Goal: Task Accomplishment & Management: Use online tool/utility

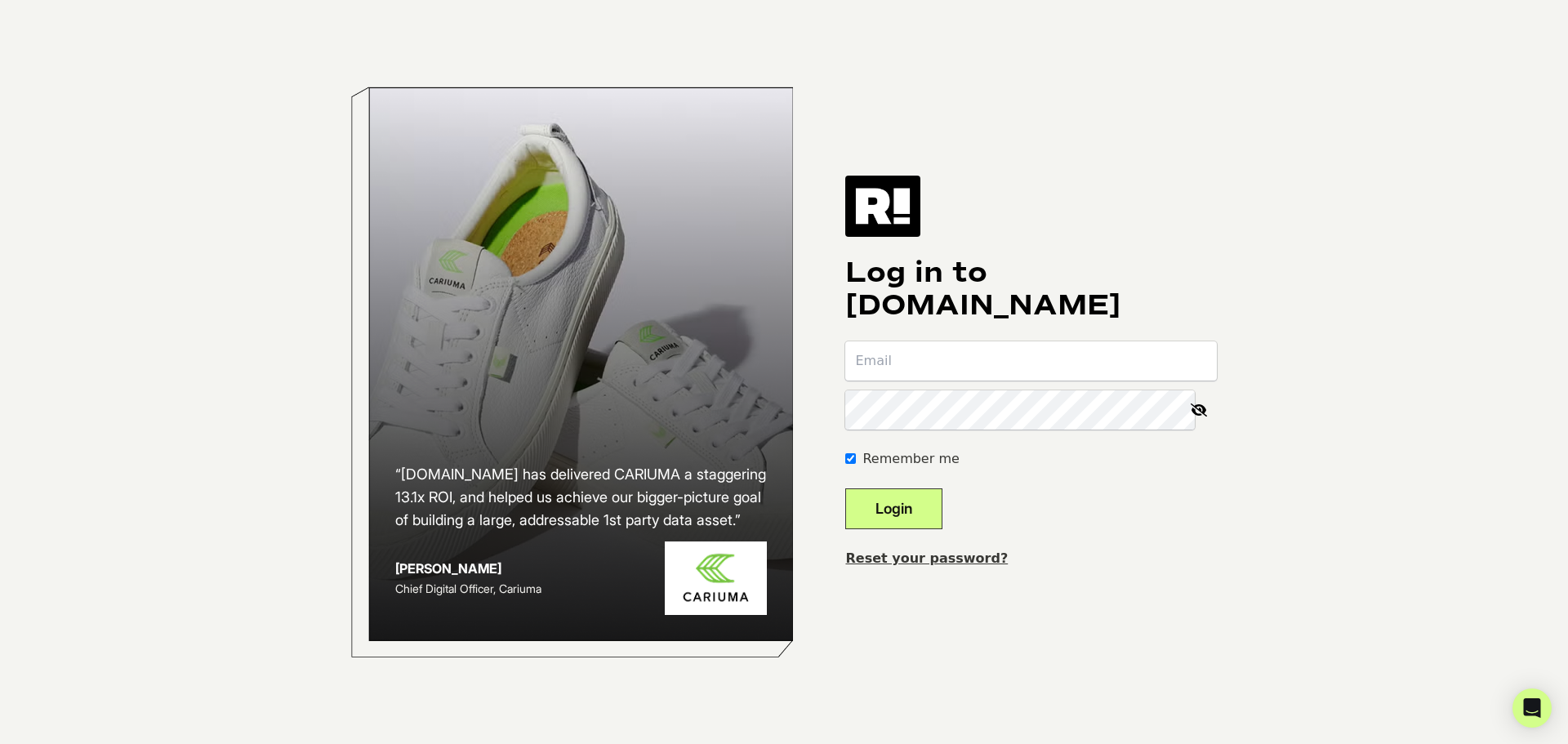
type input "[PERSON_NAME][EMAIL_ADDRESS][DOMAIN_NAME]"
click at [942, 513] on button "Login" at bounding box center [893, 509] width 97 height 41
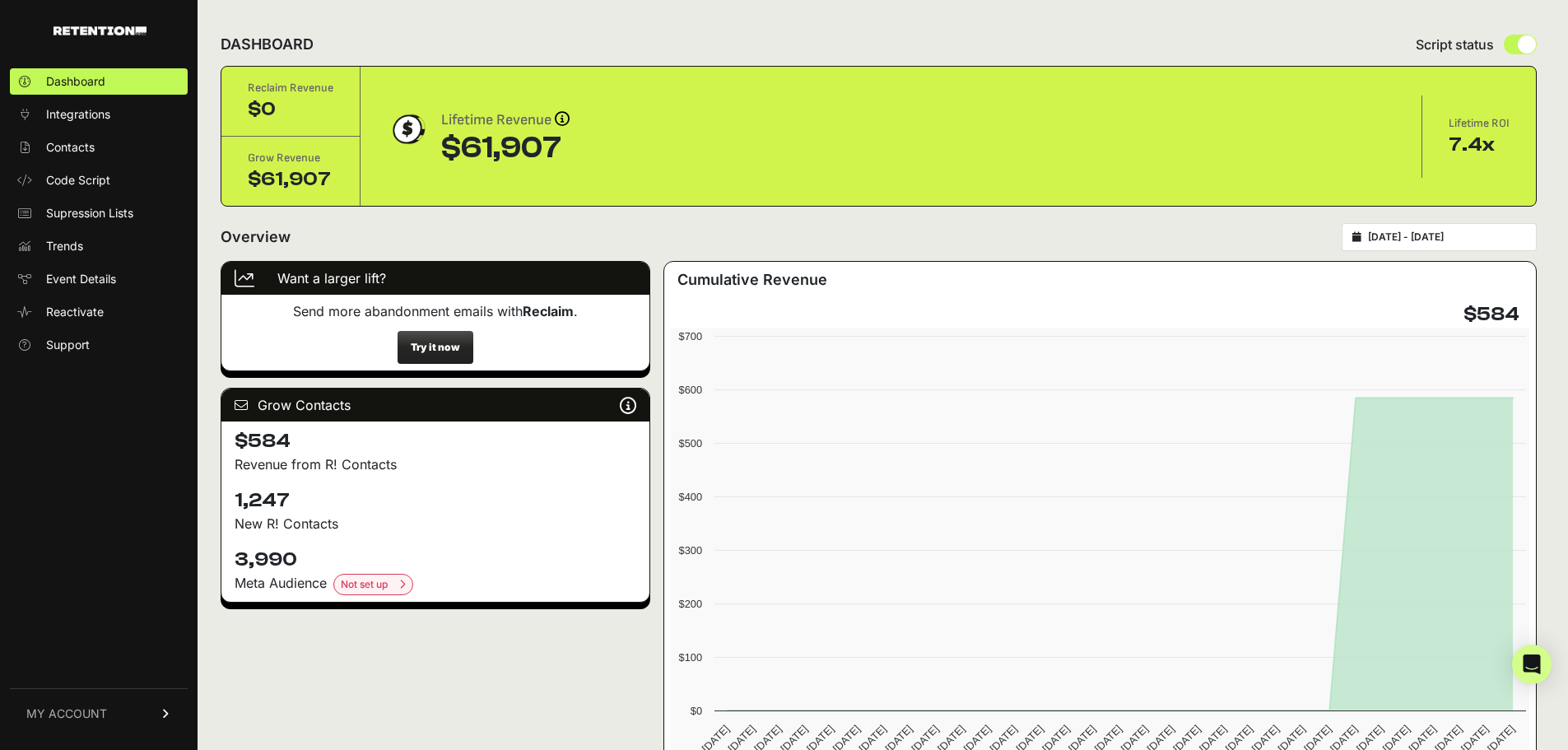
click at [92, 712] on span "MY ACCOUNT" at bounding box center [66, 713] width 81 height 16
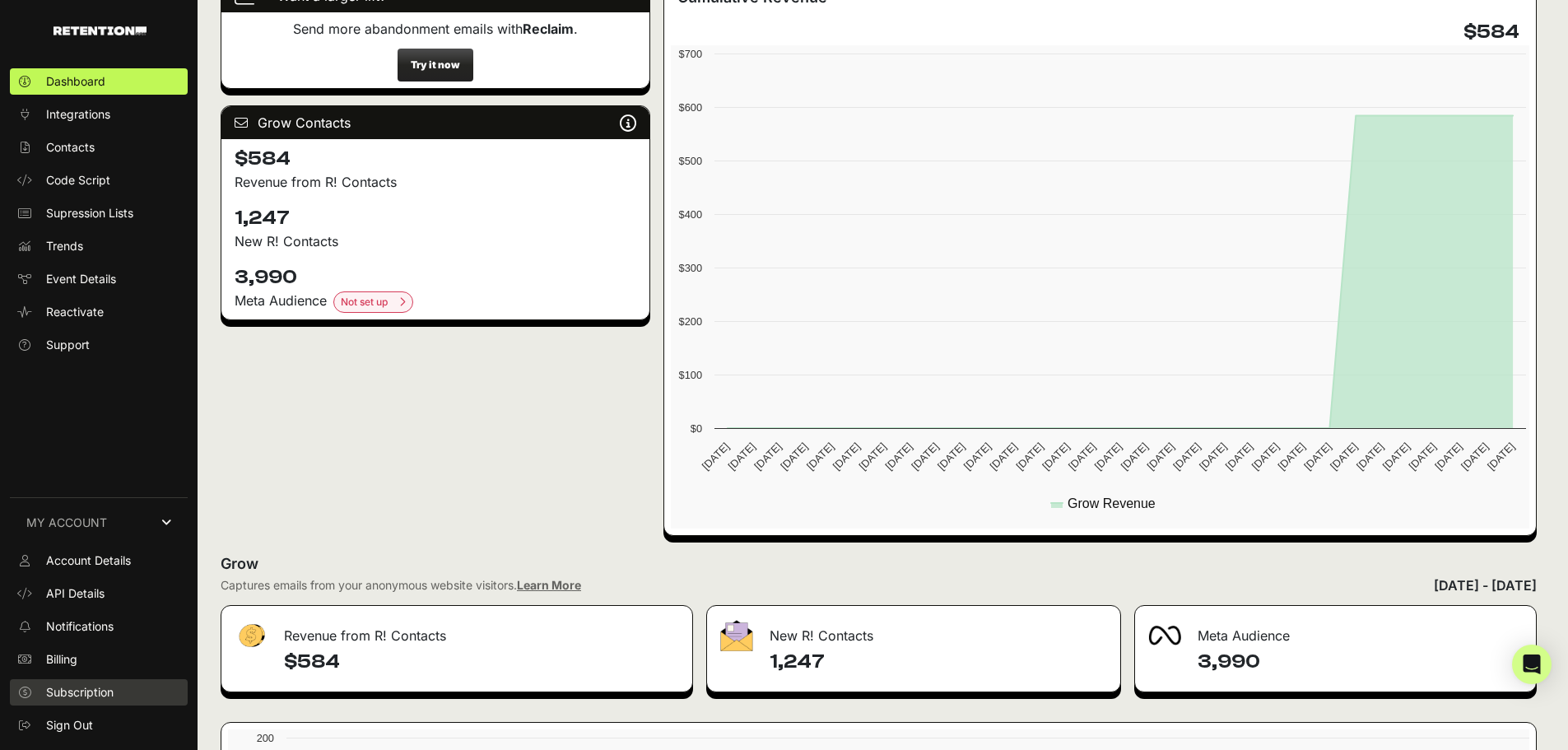
scroll to position [412, 0]
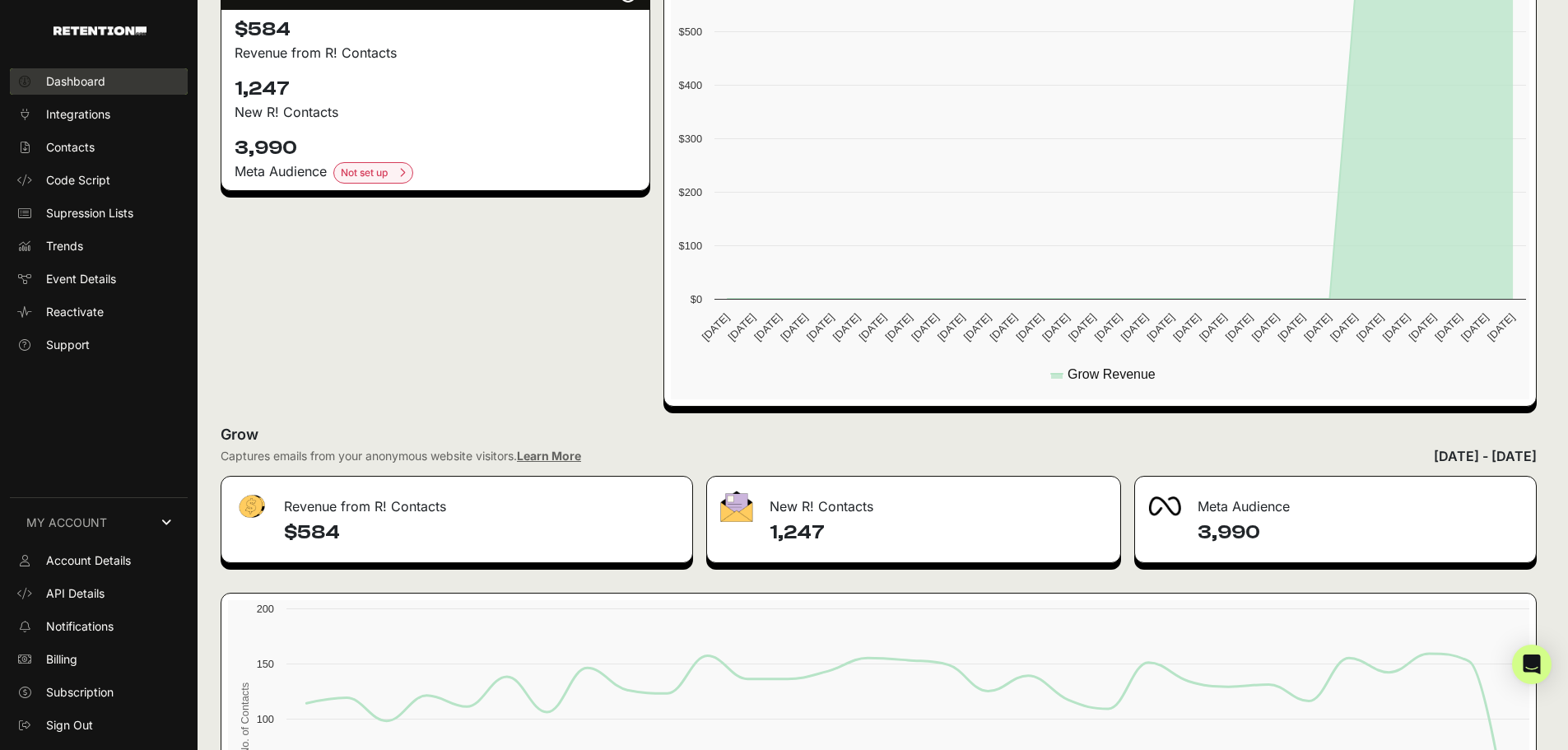
click at [84, 89] on span "Dashboard" at bounding box center [75, 81] width 59 height 16
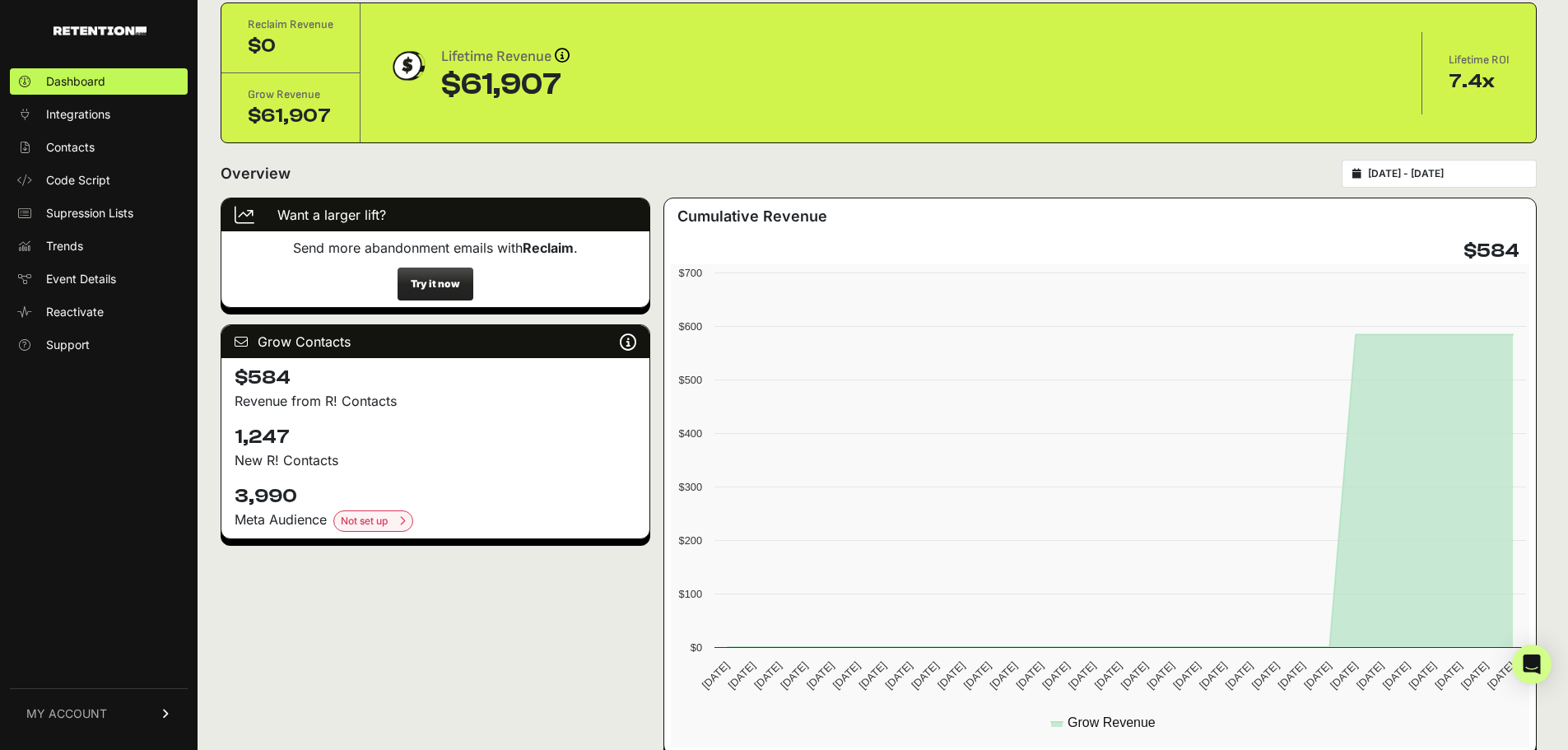
scroll to position [82, 0]
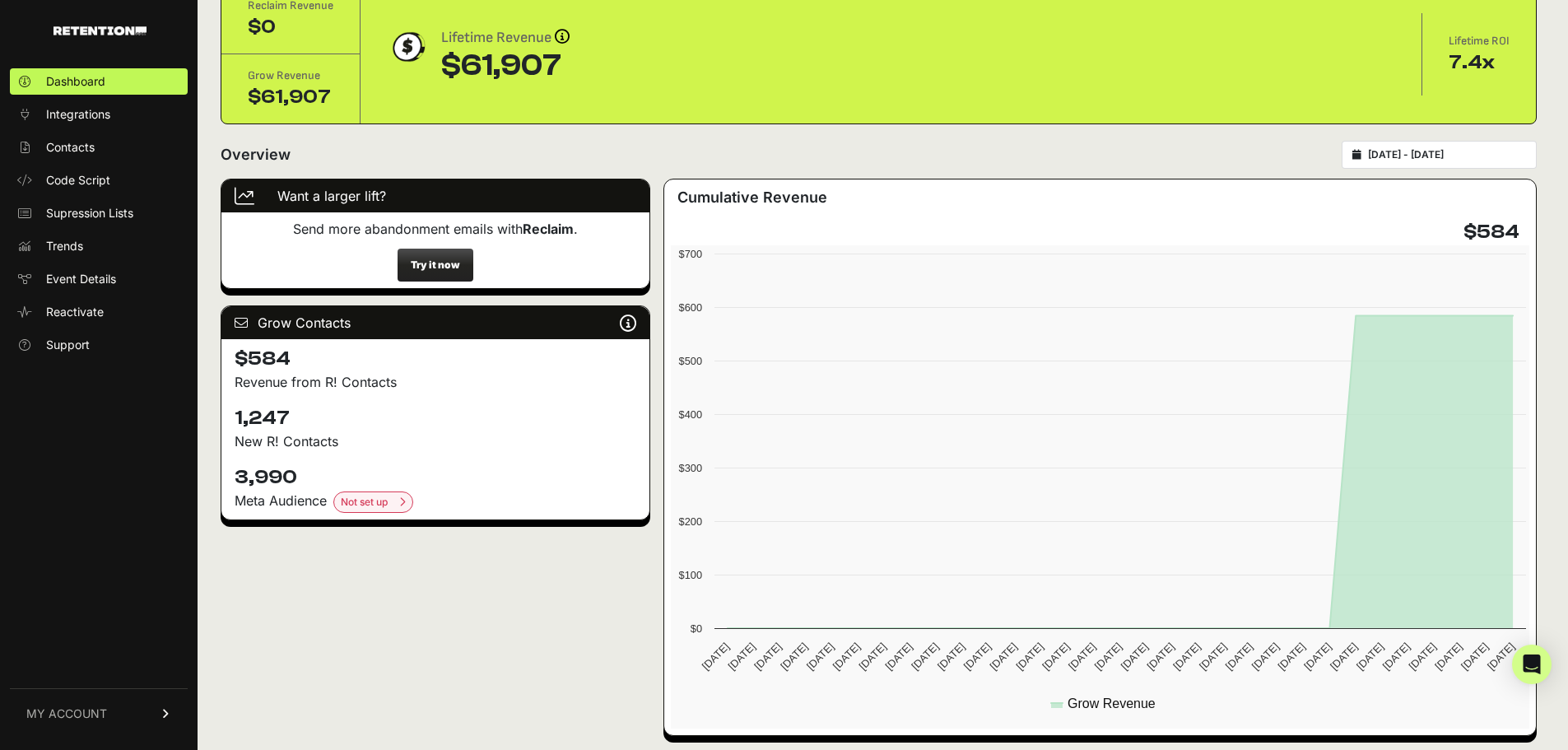
click at [80, 713] on span "MY ACCOUNT" at bounding box center [66, 713] width 81 height 16
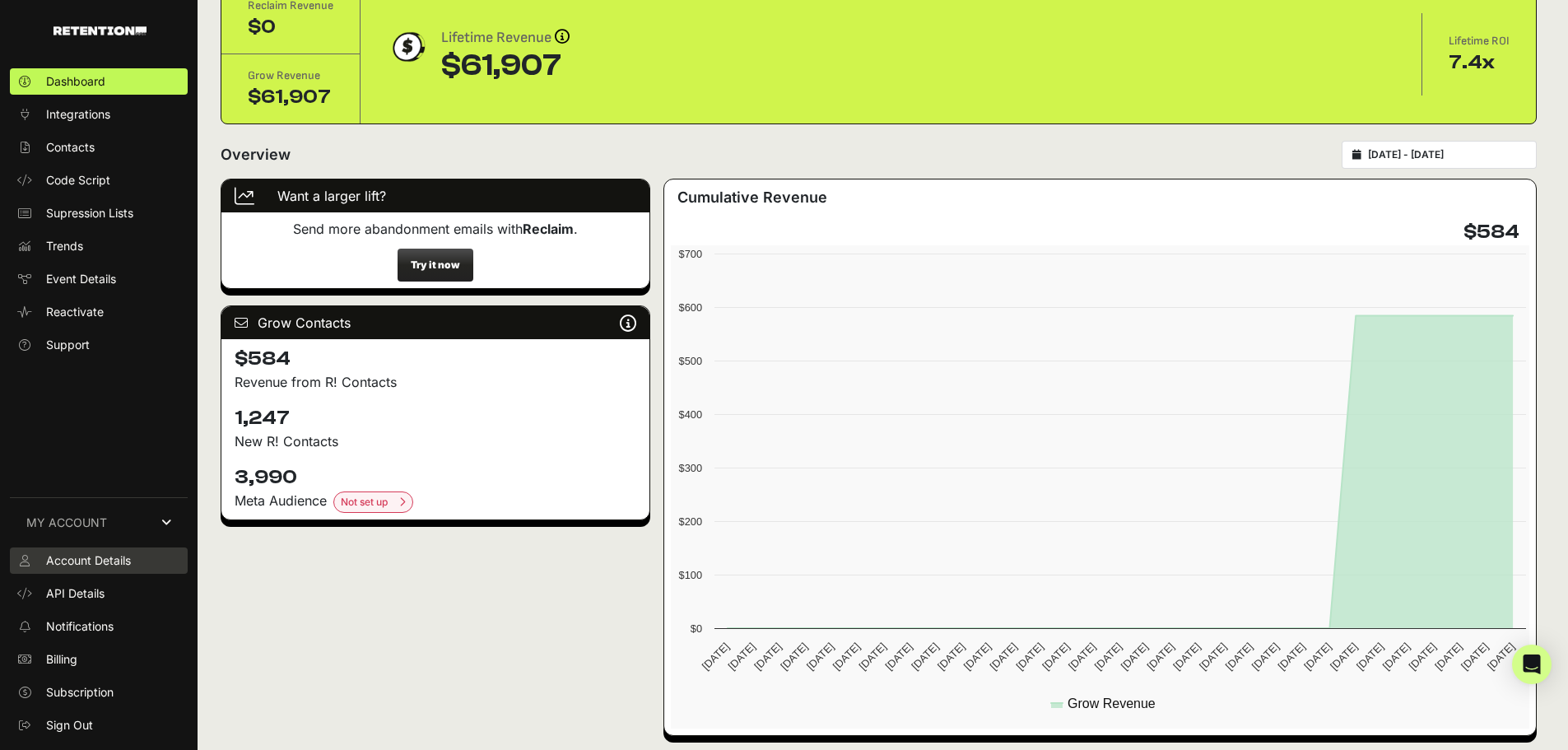
click at [113, 567] on span "Account Details" at bounding box center [88, 560] width 85 height 16
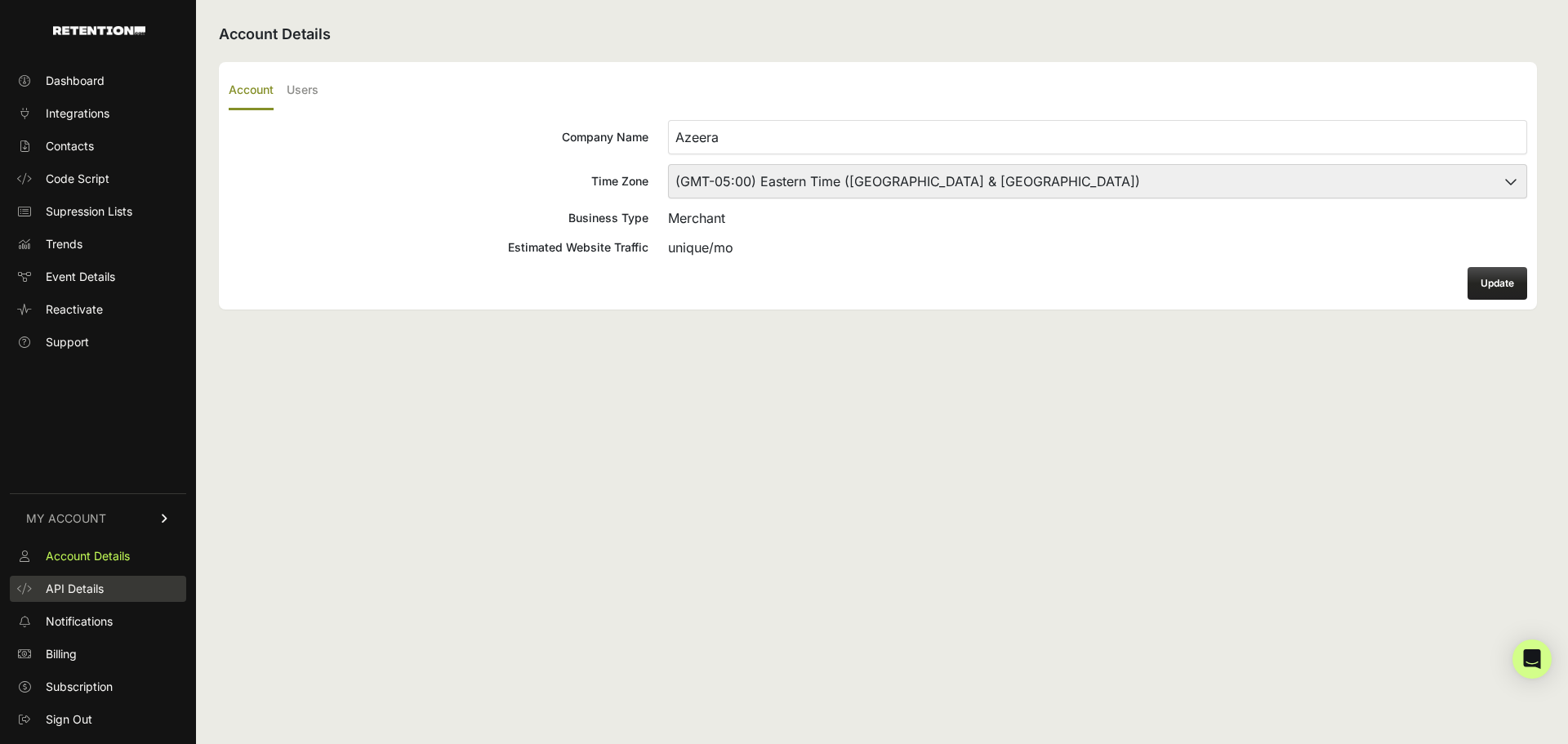
click at [66, 578] on link "API Details" at bounding box center [98, 588] width 177 height 26
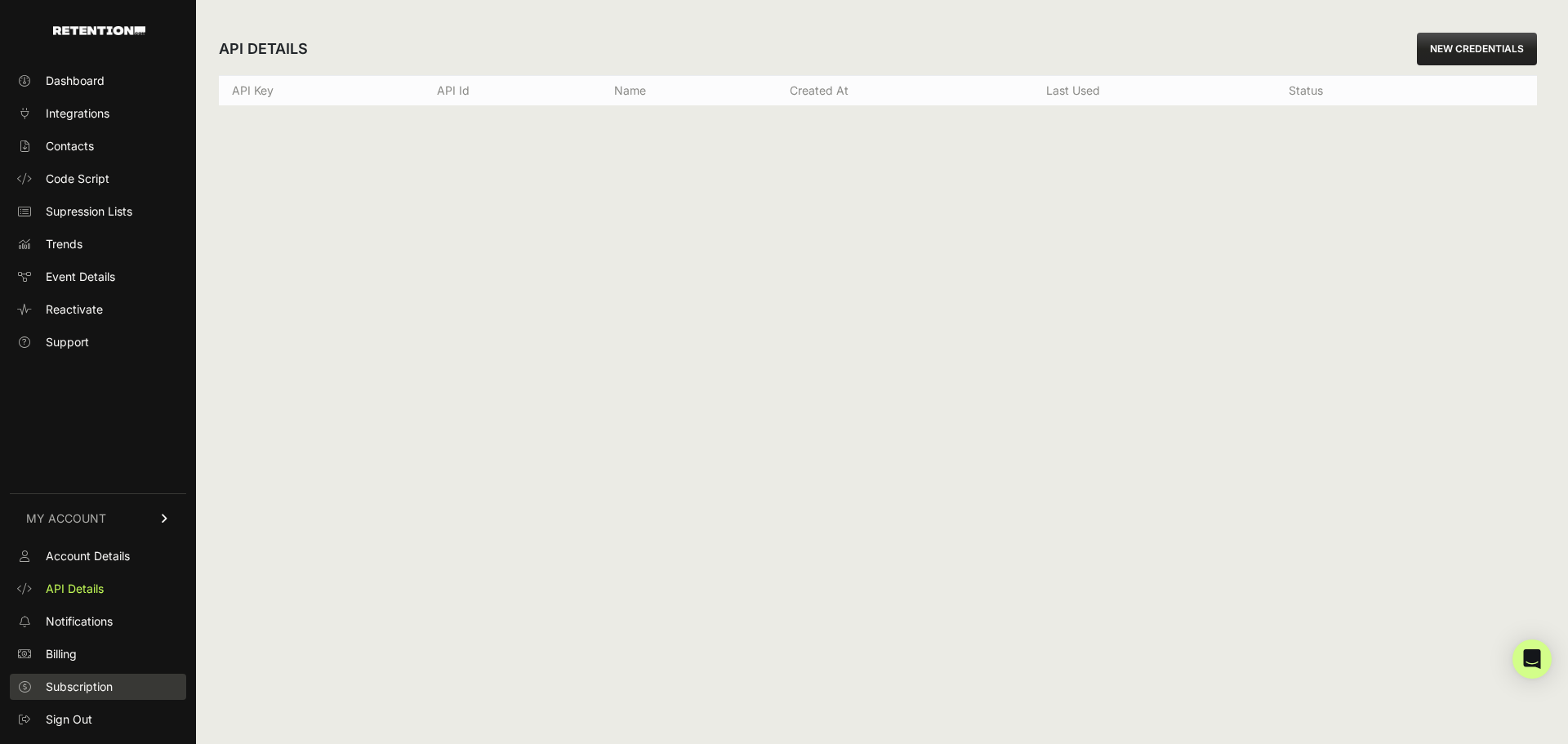
click at [89, 685] on span "Subscription" at bounding box center [78, 686] width 67 height 16
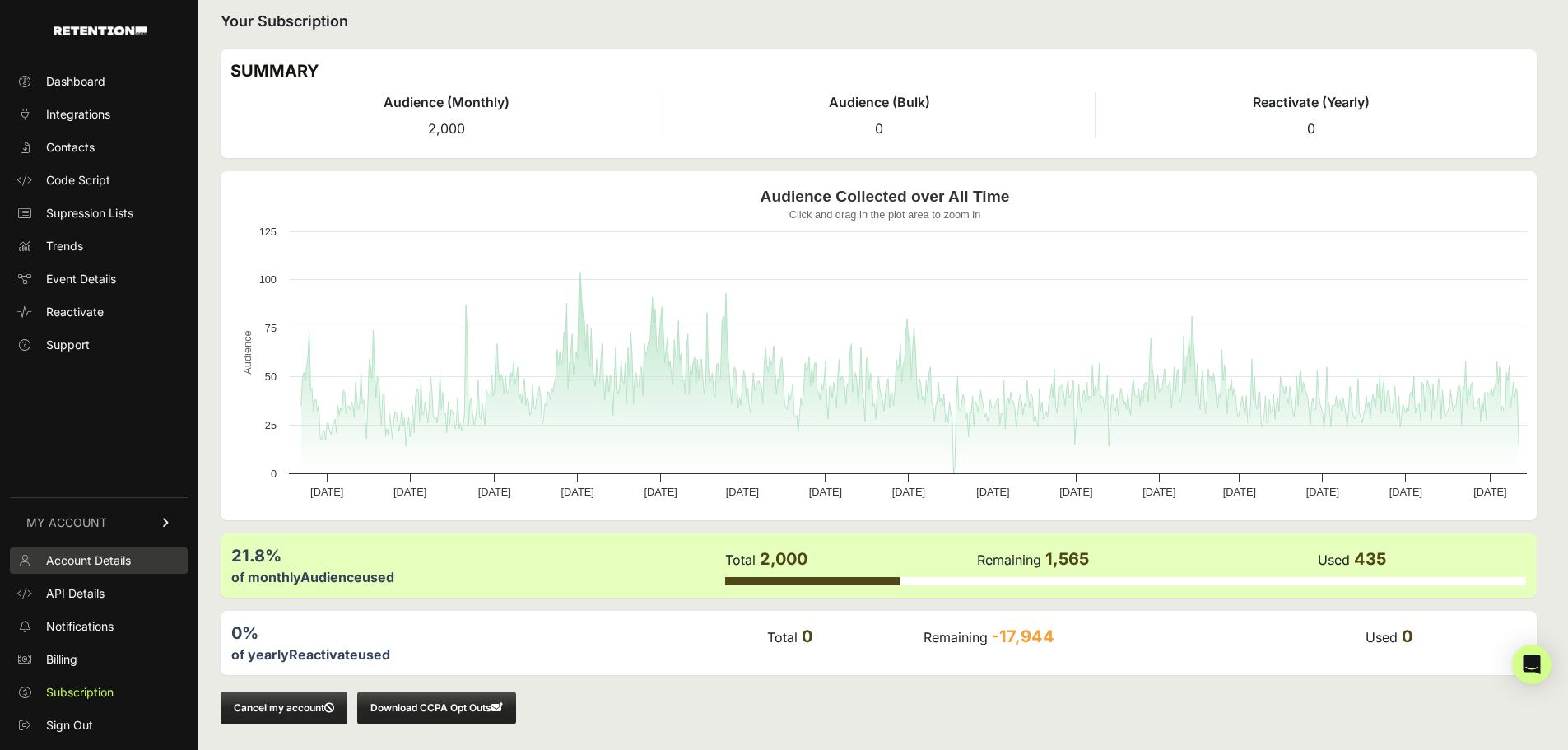
scroll to position [17, 0]
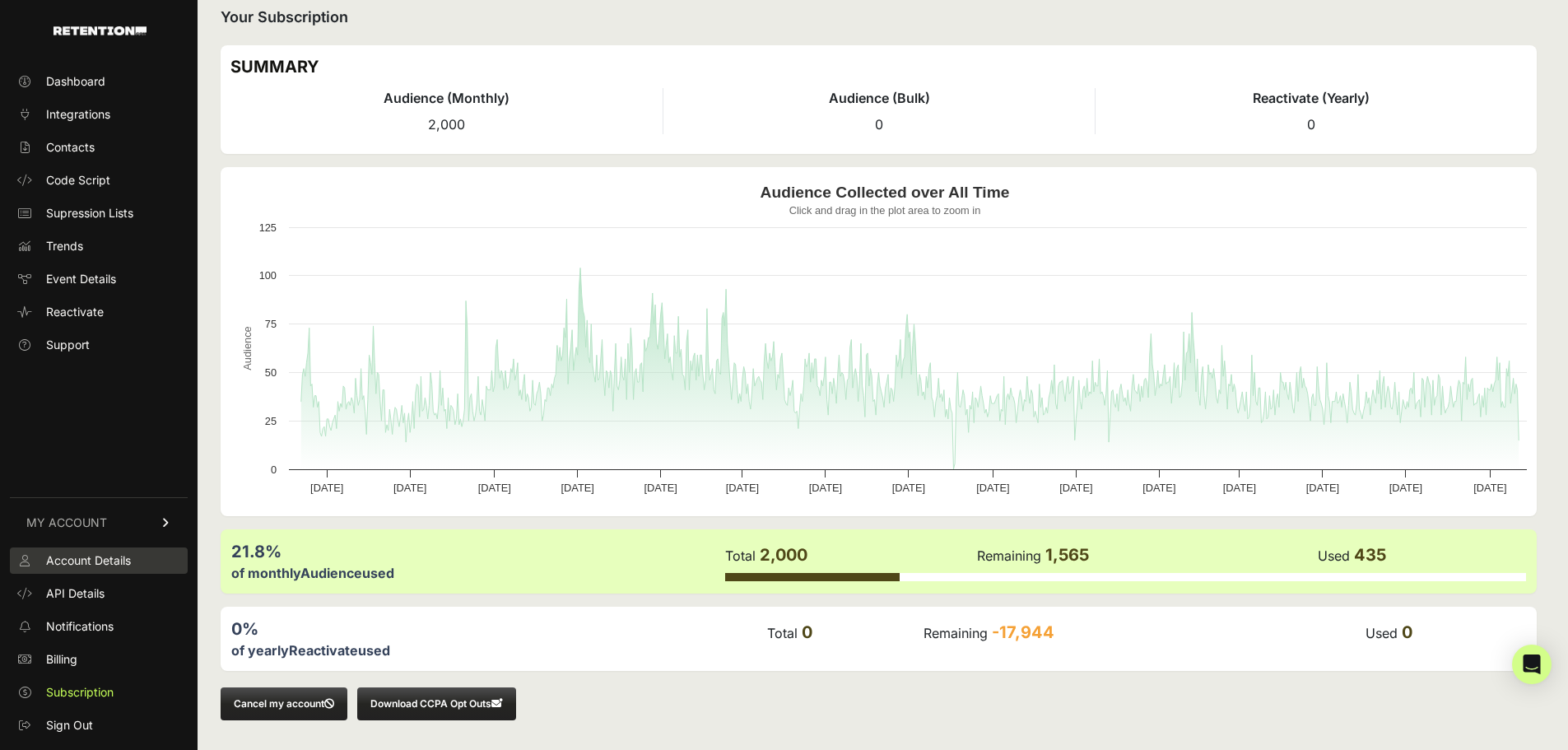
click at [77, 565] on span "Account Details" at bounding box center [88, 560] width 85 height 16
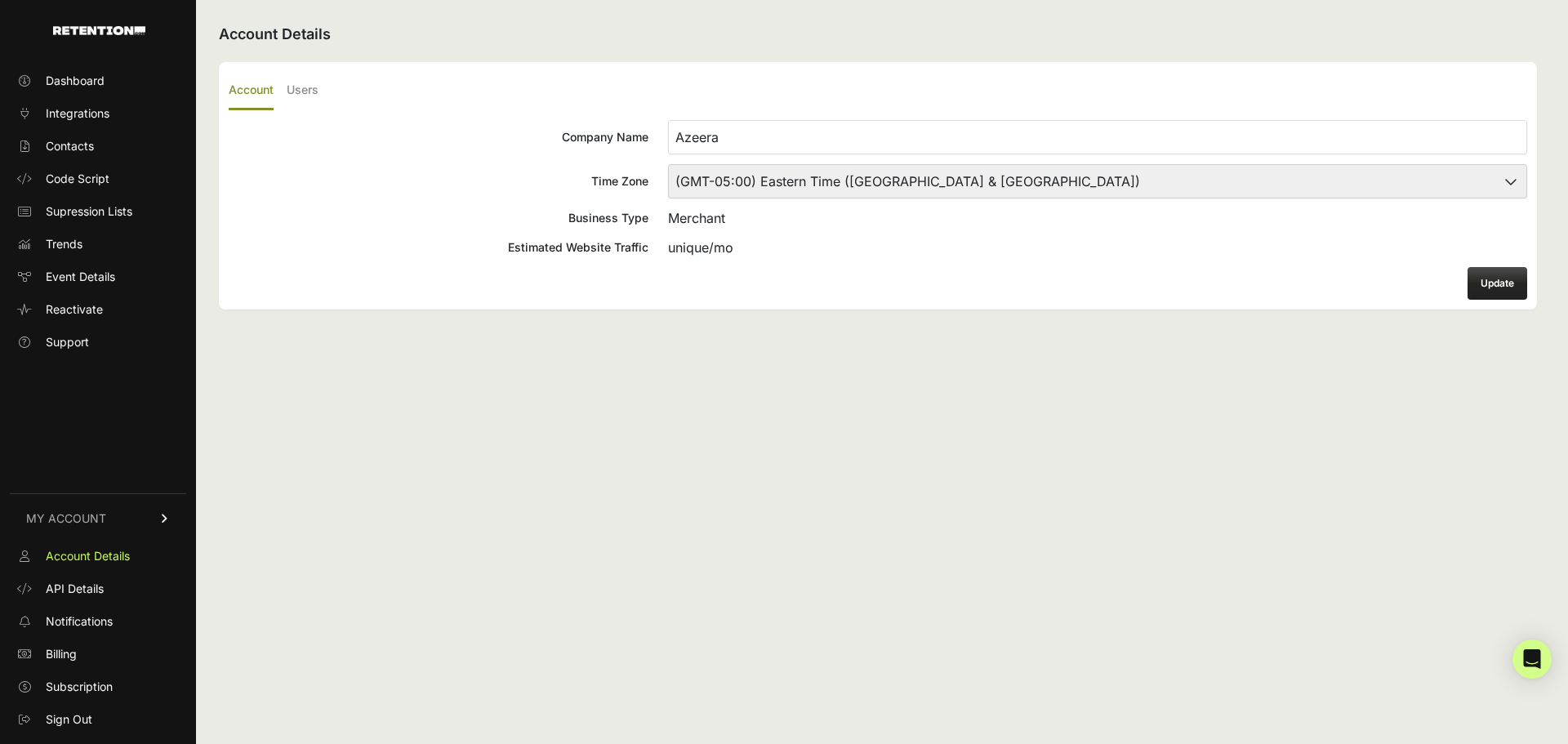
click at [84, 518] on span "MY ACCOUNT" at bounding box center [66, 518] width 80 height 16
click at [75, 702] on span "MY ACCOUNT" at bounding box center [66, 708] width 80 height 16
click at [84, 109] on span "Integrations" at bounding box center [77, 114] width 64 height 16
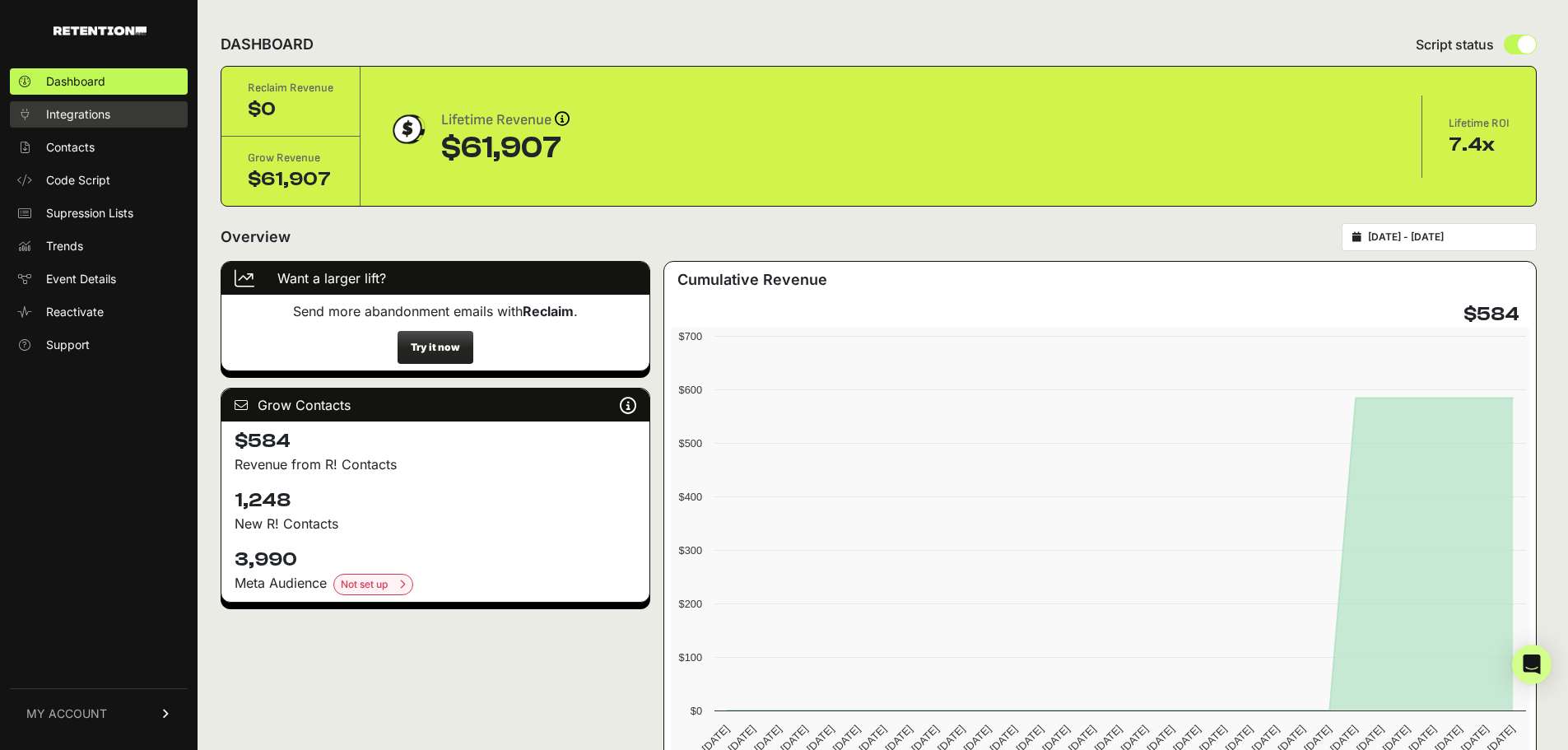
click at [41, 115] on link "Integrations" at bounding box center [98, 114] width 178 height 26
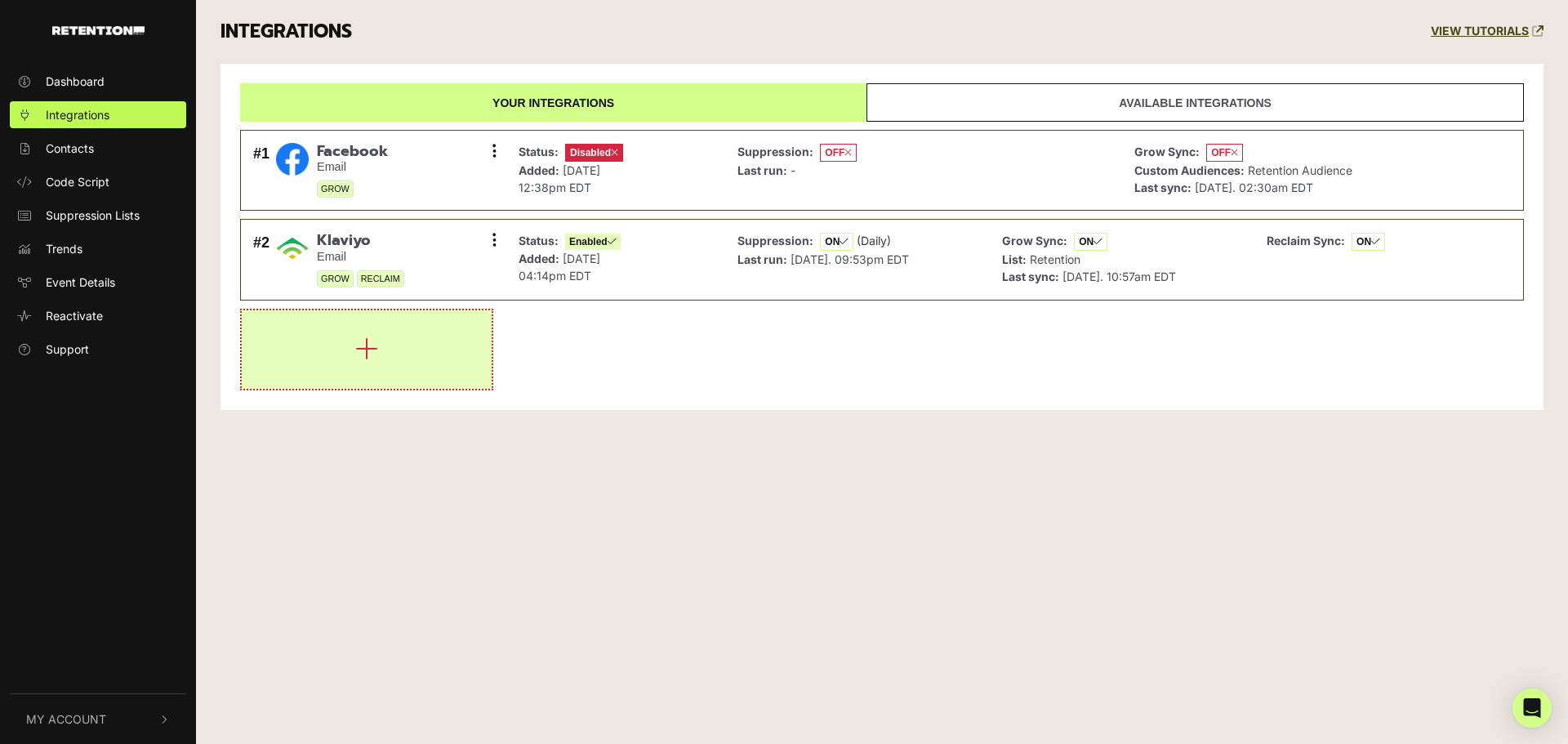
click at [359, 355] on icon "button" at bounding box center [367, 348] width 23 height 26
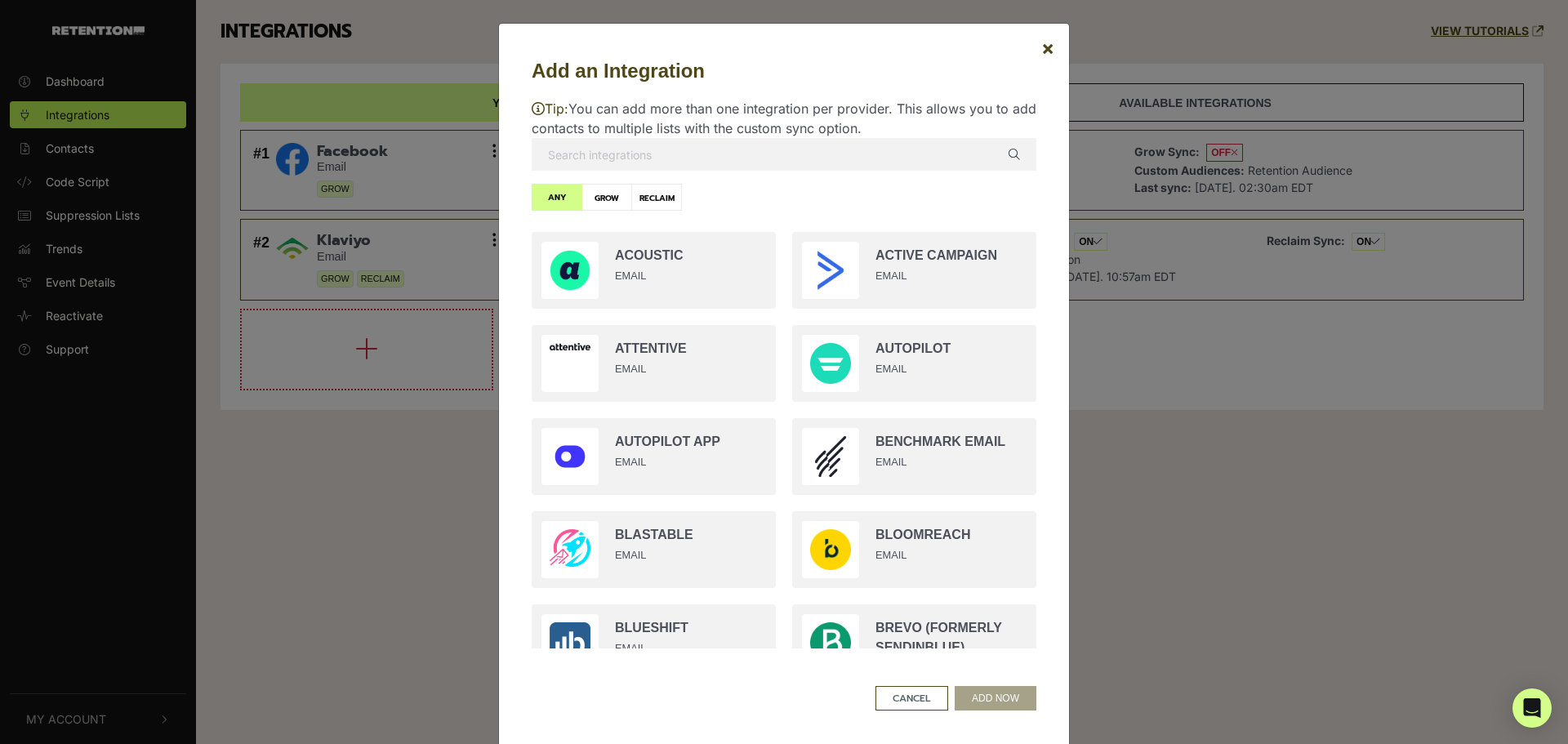
click at [620, 155] on input "text" at bounding box center [784, 154] width 504 height 33
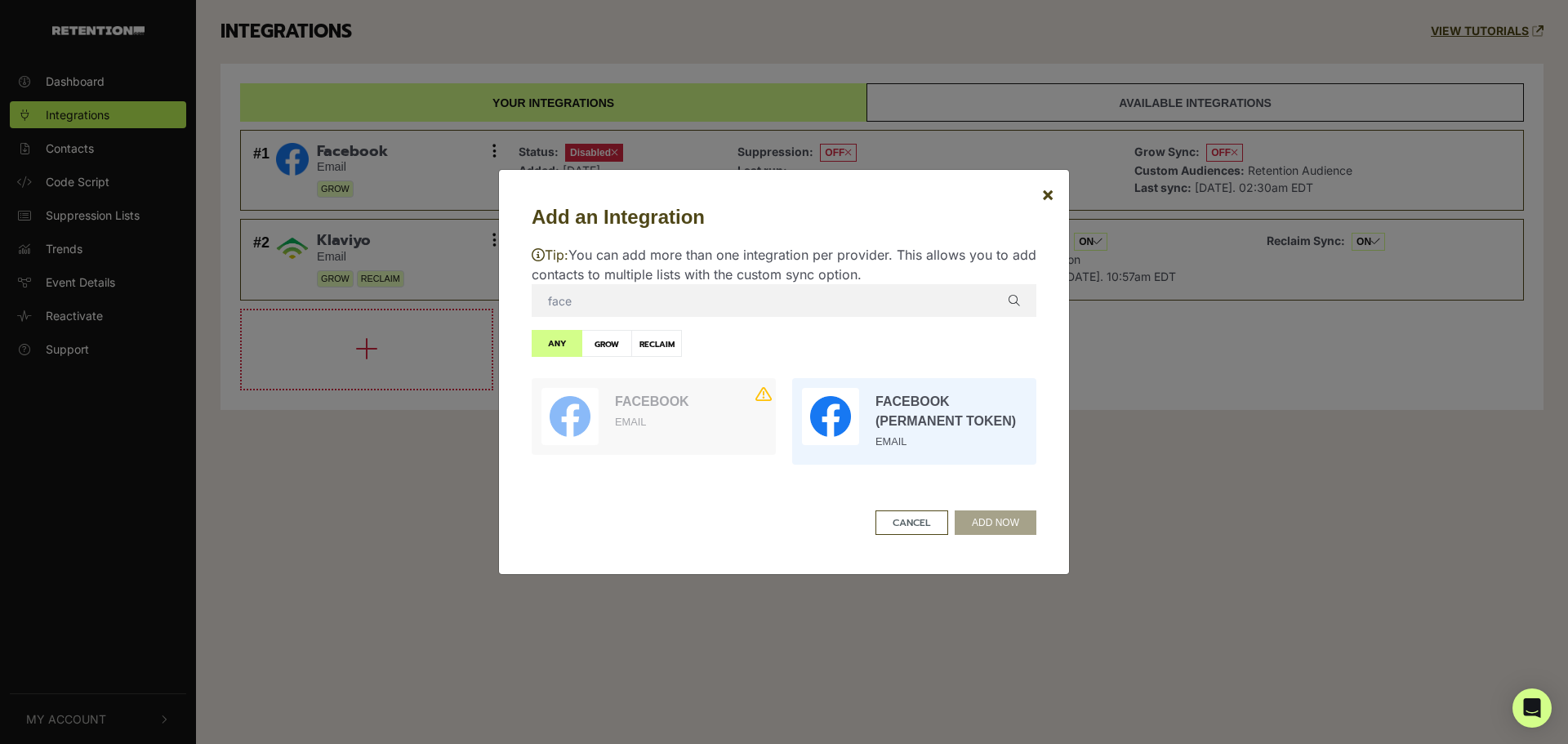
type input "face"
click at [941, 412] on input "radio" at bounding box center [914, 422] width 260 height 103
radio input "true"
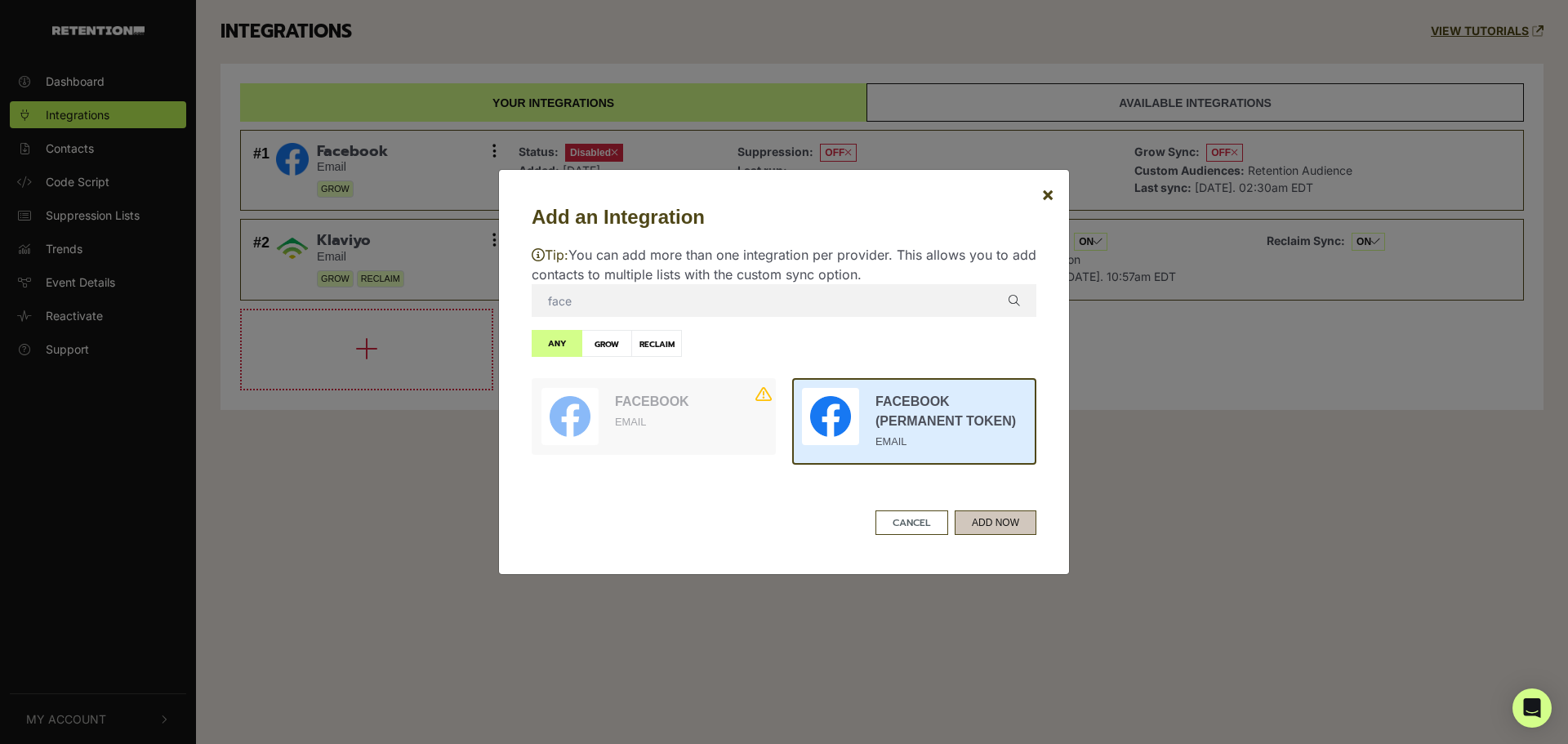
click at [1016, 524] on button "ADD NOW" at bounding box center [995, 523] width 82 height 25
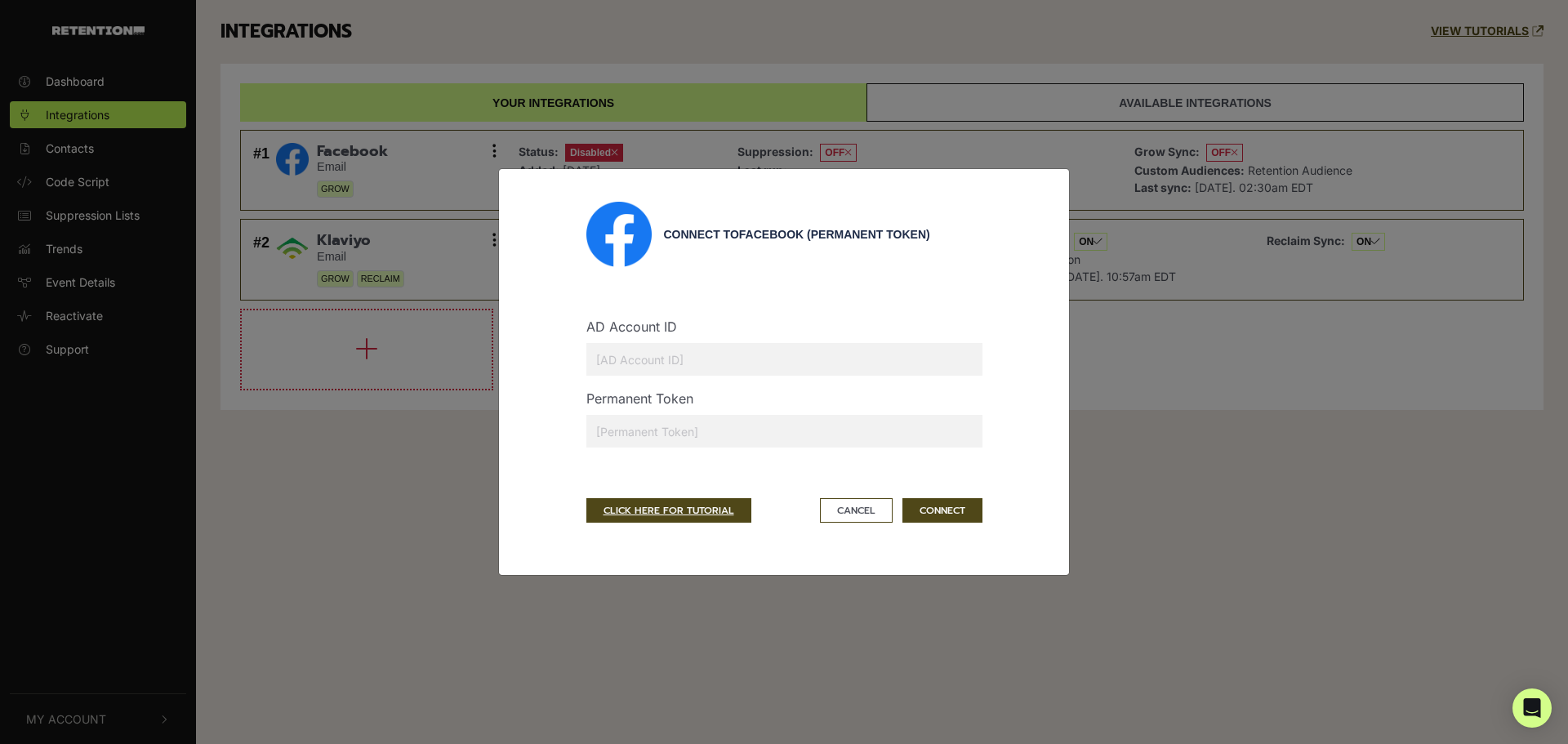
click at [669, 359] on input "text" at bounding box center [784, 359] width 396 height 33
type input "1618955718333003"
drag, startPoint x: 717, startPoint y: 352, endPoint x: 0, endPoint y: 269, distance: 721.8
click at [0, 269] on div "Connect to Facebook (Permanent Token) AD Account ID 1618955718333003 Permanent …" at bounding box center [784, 372] width 1568 height 744
click at [641, 434] on input "text" at bounding box center [784, 431] width 396 height 33
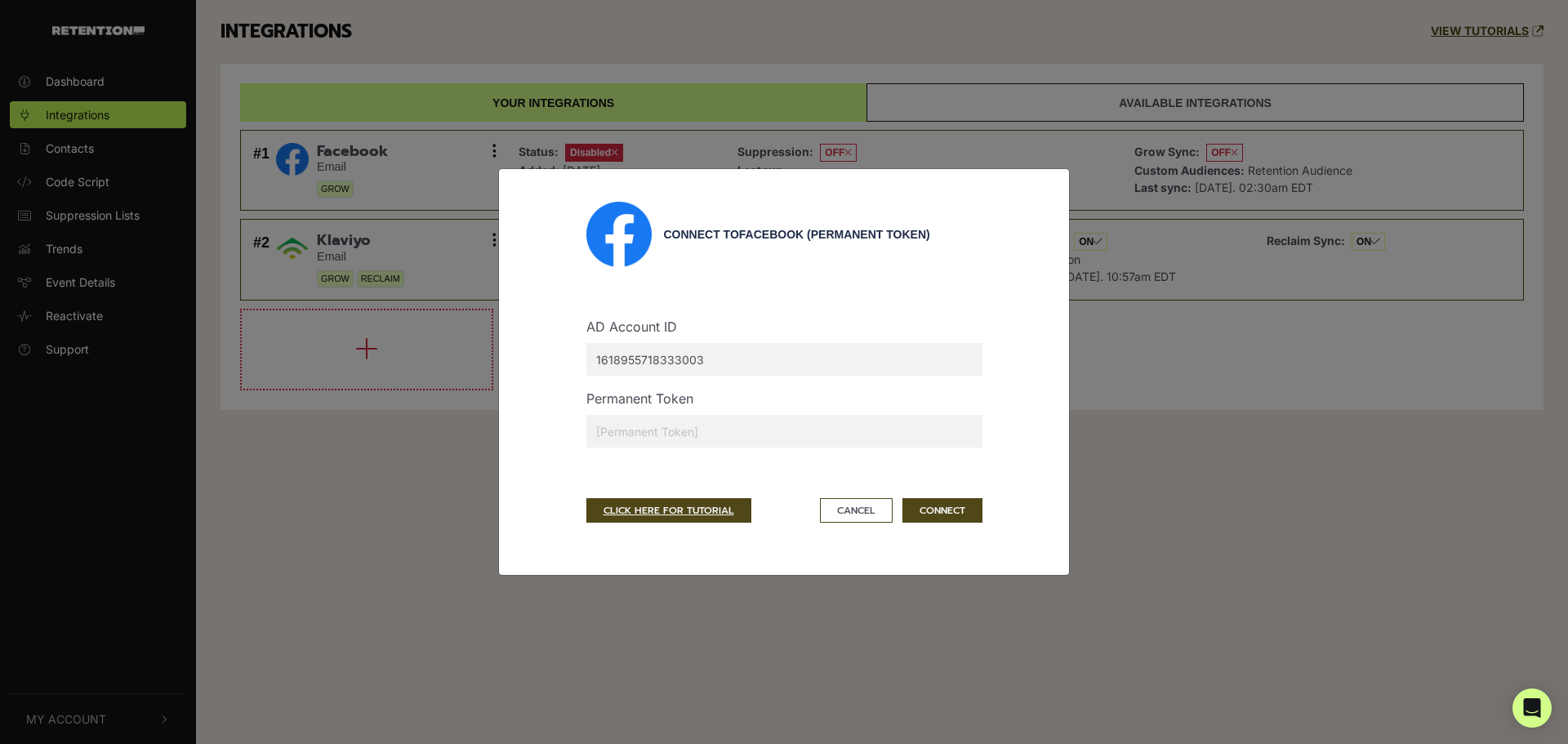
paste input "EAAOzDhAbvEsBPg7WYHmgTcTlBSfP7IYRS2bADYE6VCnpCwI6GyxBD7lBJ7BiSRIy7zw81YmILP4Yr5…"
type input "EAAOzDhAbvEsBPg7WYHmgTcTlBSfP7IYRS2bADYE6VCnpCwI6GyxBD7lBJ7BiSRIy7zw81YmILP4Yr5…"
click at [930, 510] on button "CONNECT" at bounding box center [942, 511] width 80 height 25
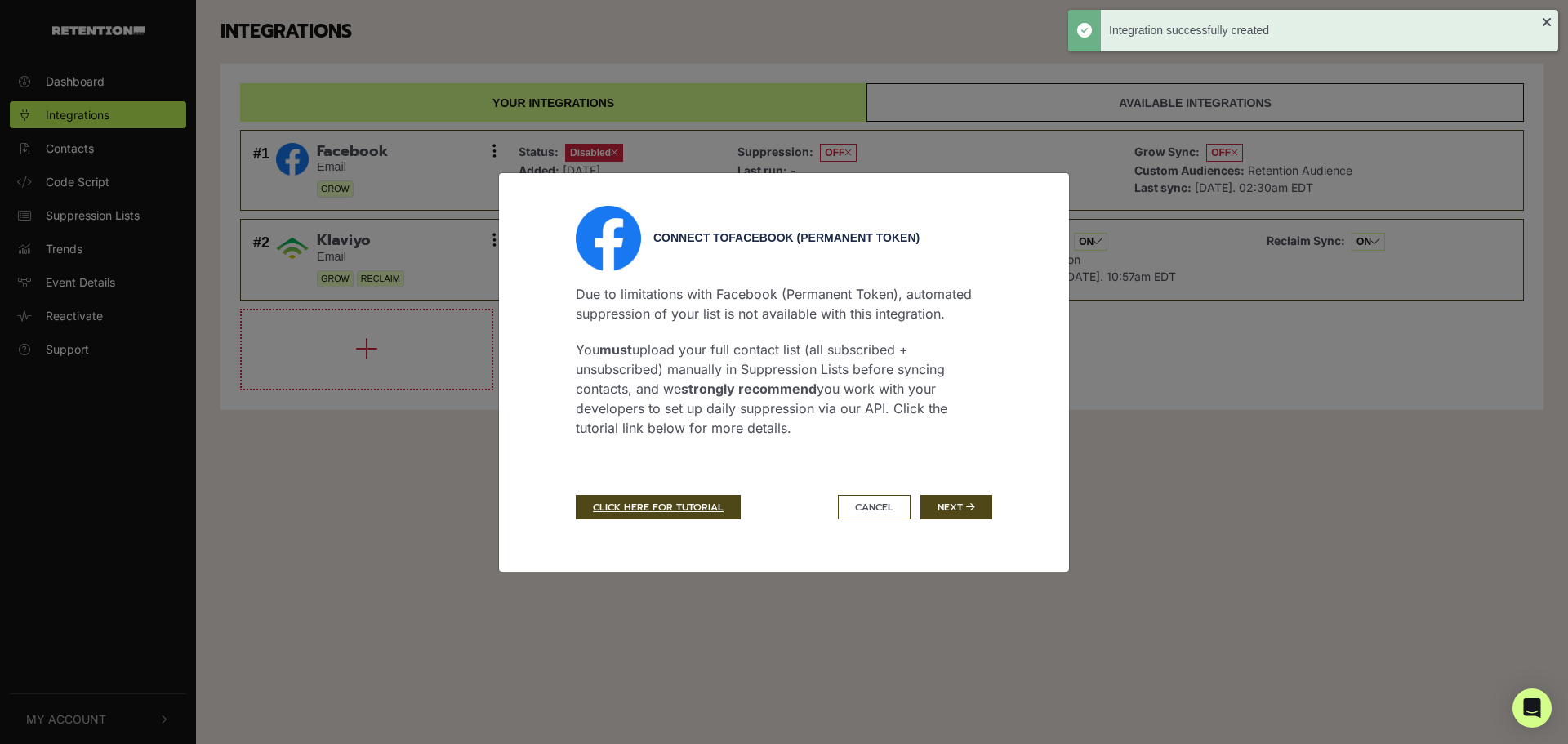
click at [930, 510] on button "Next" at bounding box center [955, 507] width 72 height 25
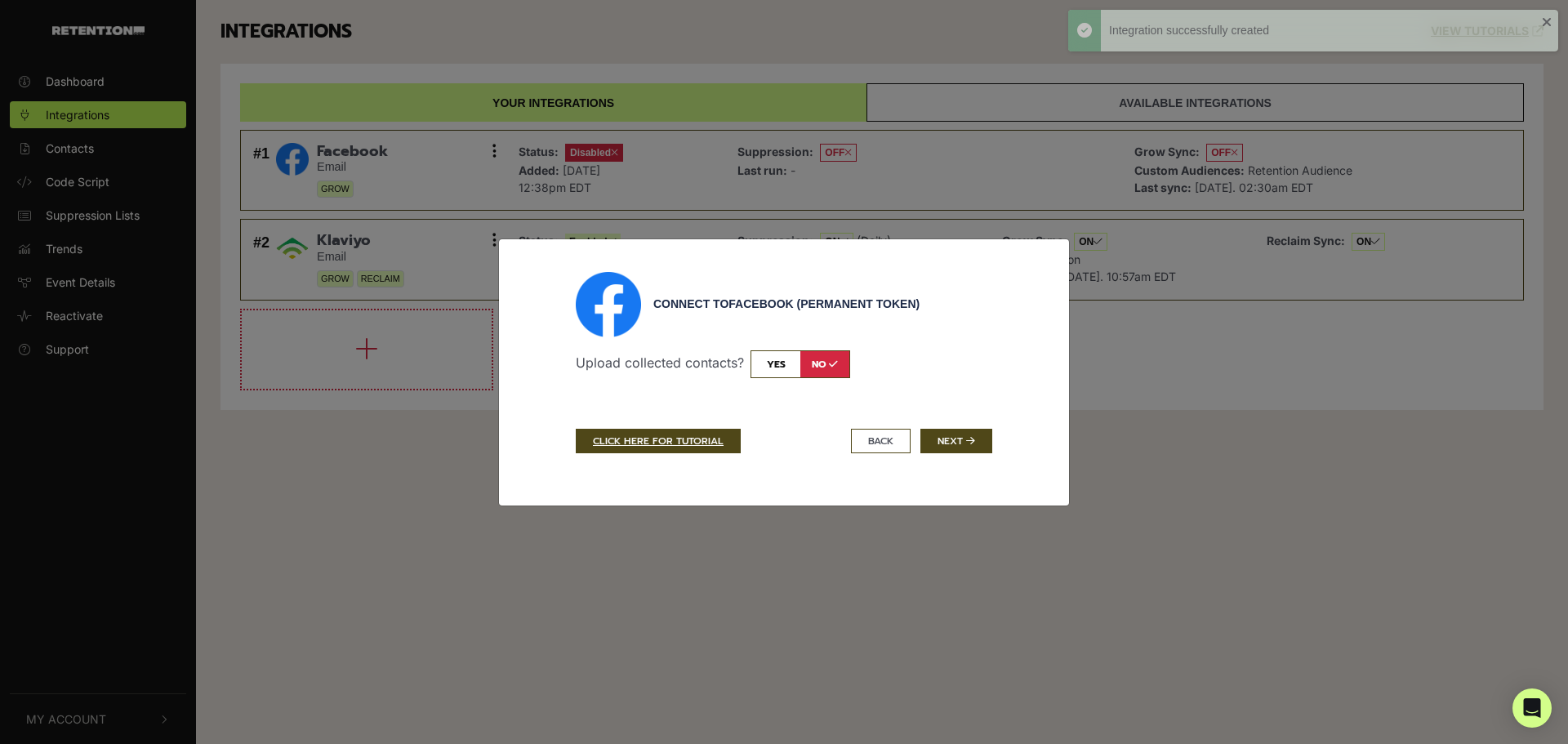
click at [758, 362] on input "checkbox" at bounding box center [800, 364] width 99 height 28
checkbox input "true"
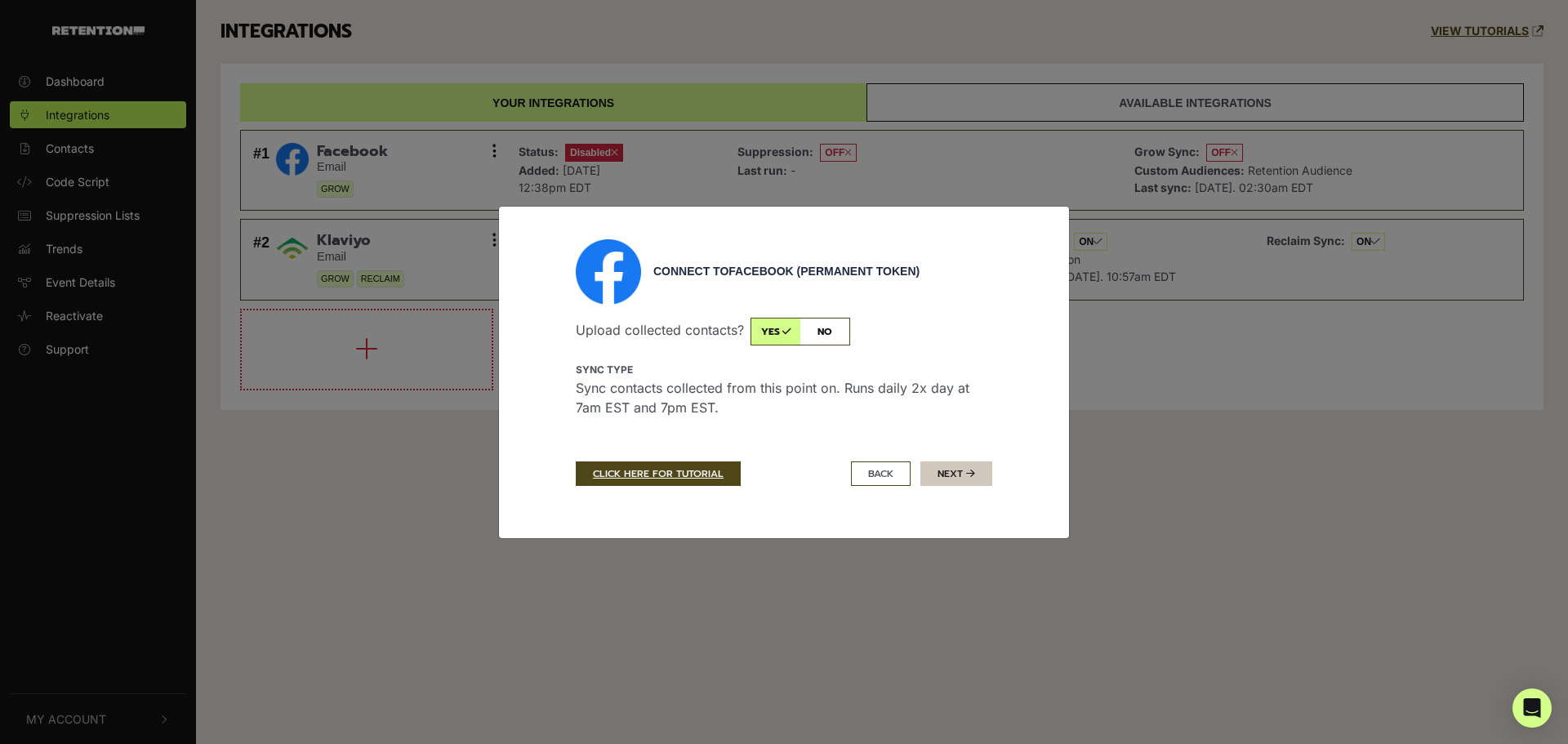
click at [954, 475] on button "Next" at bounding box center [955, 474] width 72 height 25
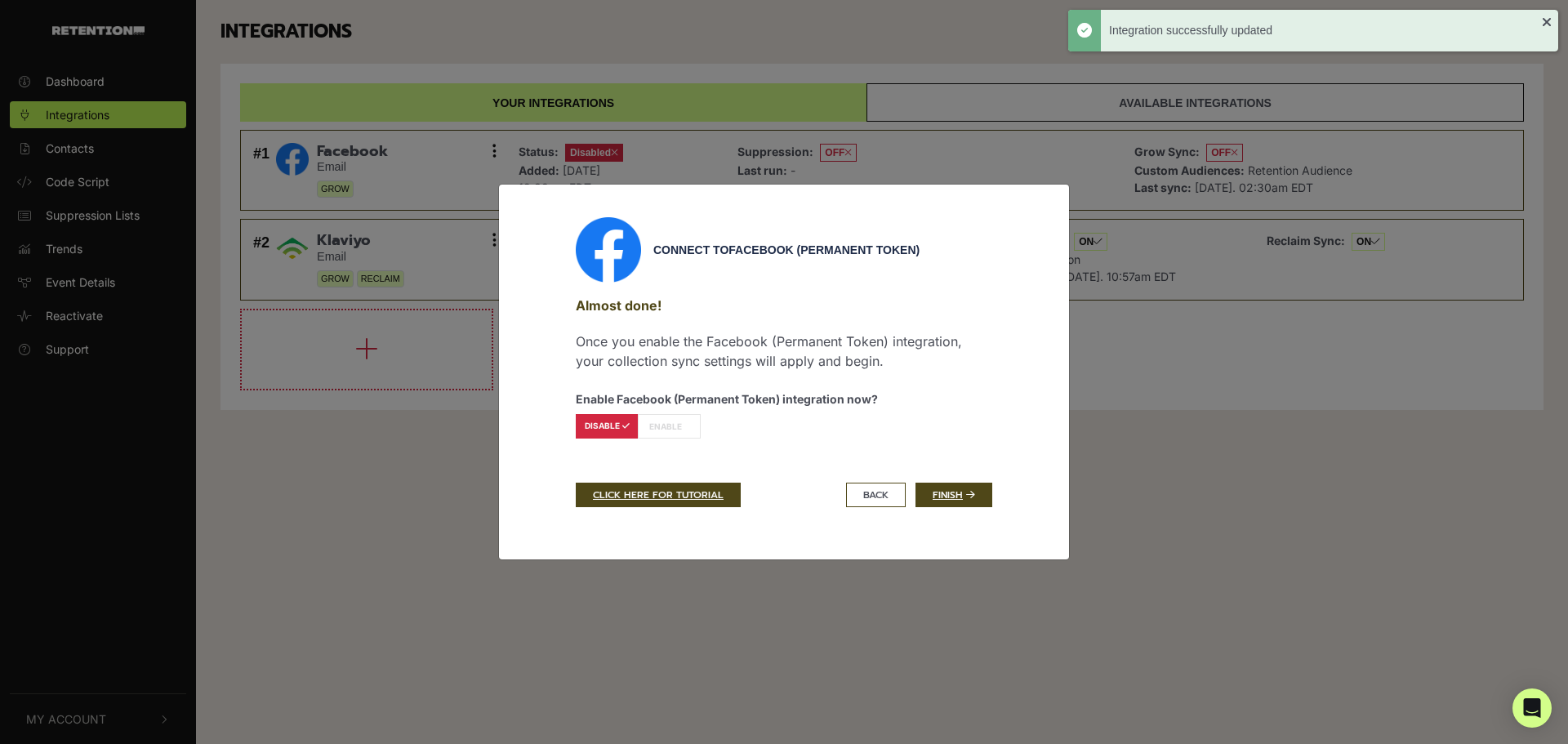
click at [669, 426] on label "ENABLE" at bounding box center [669, 426] width 63 height 25
click at [670, 426] on label "ENABLE" at bounding box center [669, 426] width 63 height 25
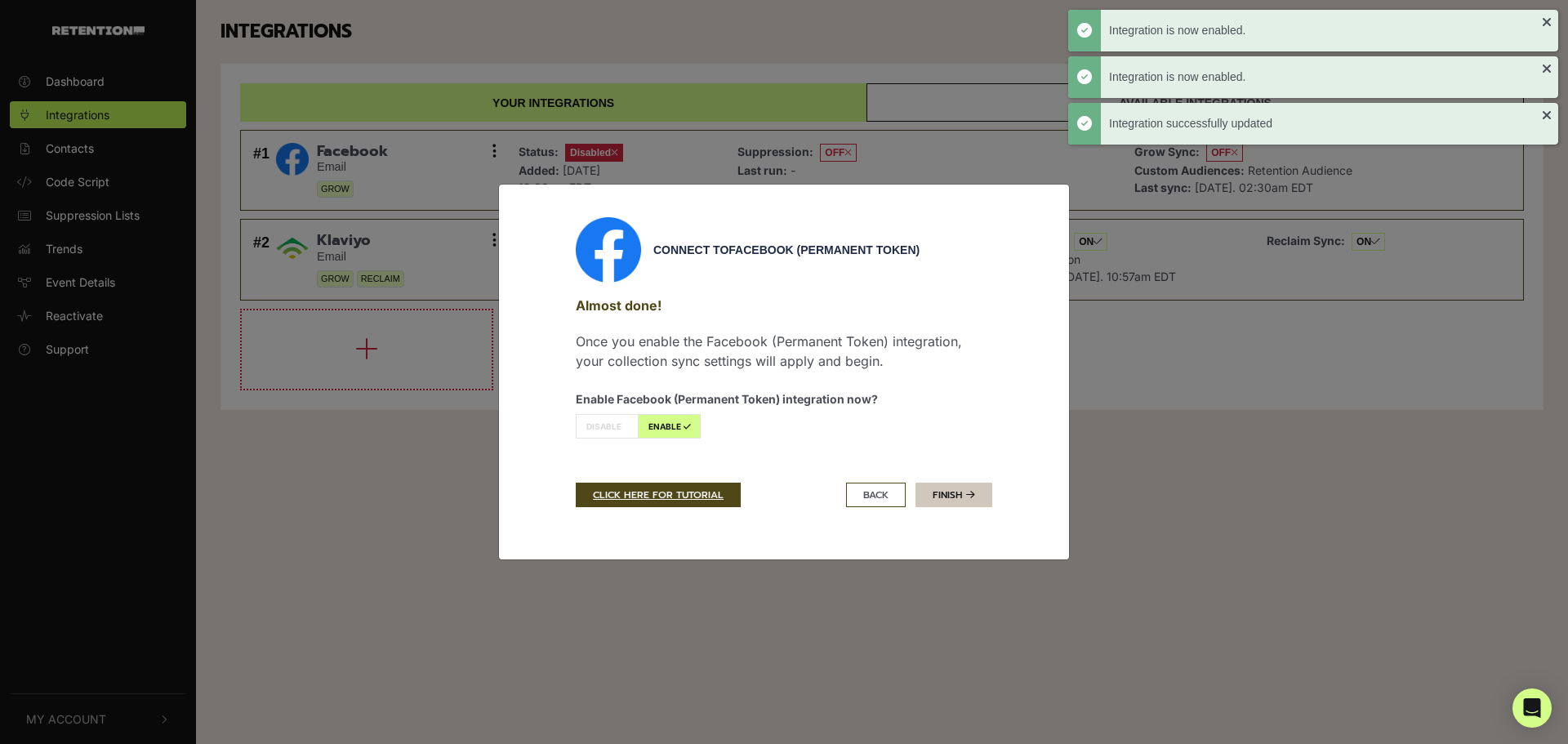
click at [961, 502] on link "Finish" at bounding box center [954, 495] width 76 height 25
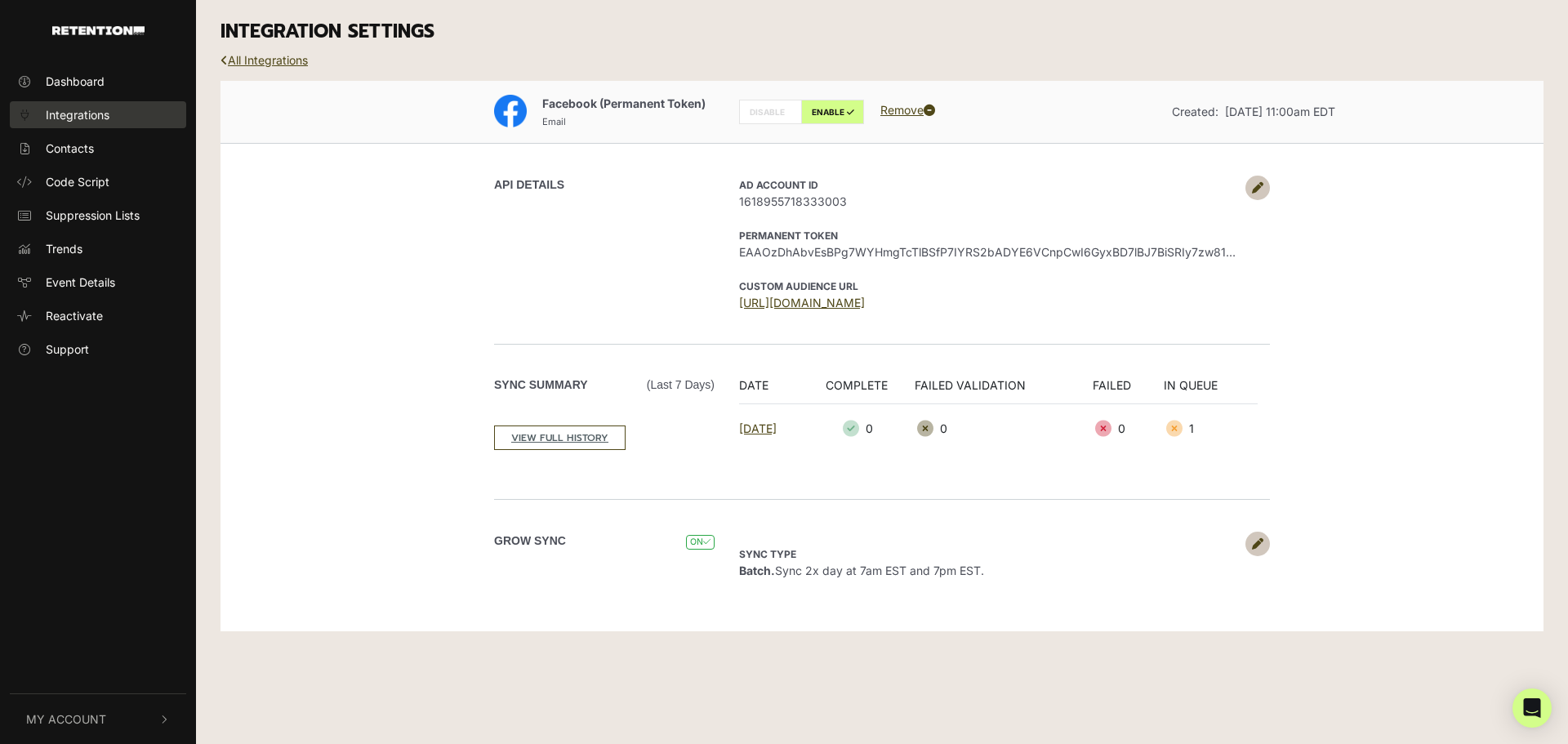
click at [59, 119] on span "Integrations" at bounding box center [77, 115] width 64 height 17
